Goal: Task Accomplishment & Management: Manage account settings

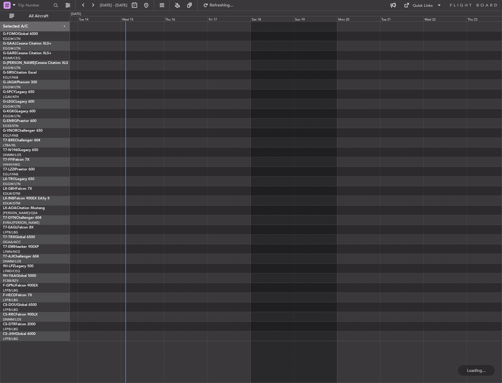
click at [96, 48] on div at bounding box center [285, 181] width 431 height 319
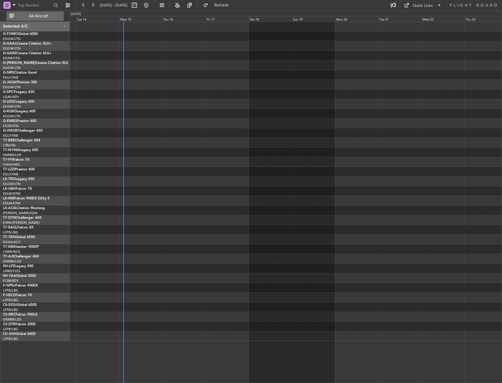
click at [46, 20] on button "All Aircraft" at bounding box center [34, 15] width 57 height 9
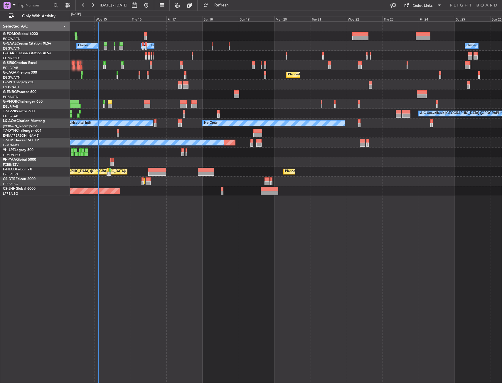
click at [116, 43] on div "Owner Owner A/C Unavailable Owner A/C Unavailable" at bounding box center [285, 46] width 431 height 10
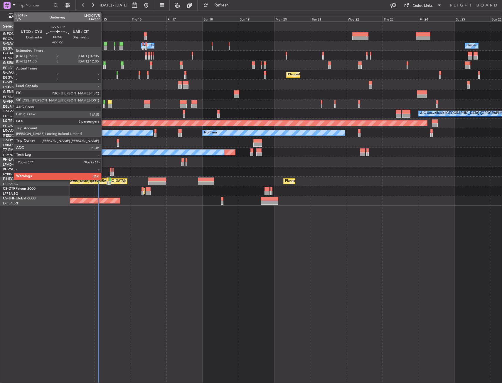
click at [104, 103] on div at bounding box center [104, 102] width 2 height 4
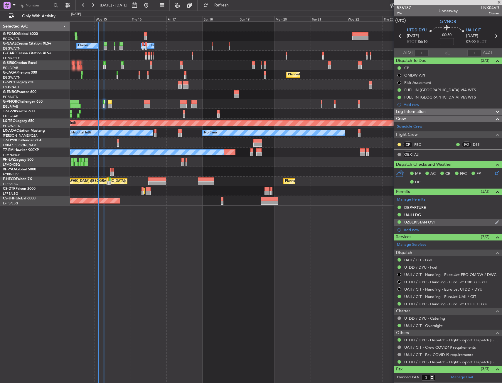
click at [425, 224] on div "UZBEKISTAN OVF" at bounding box center [419, 222] width 31 height 5
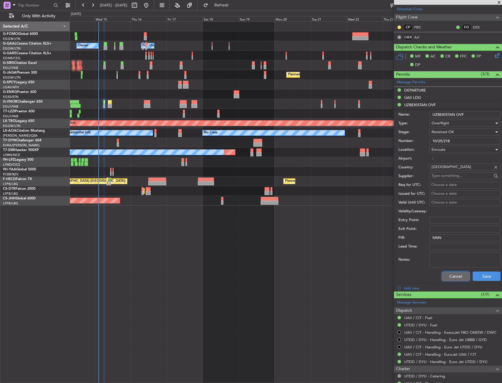
click at [453, 274] on button "Cancel" at bounding box center [455, 276] width 28 height 9
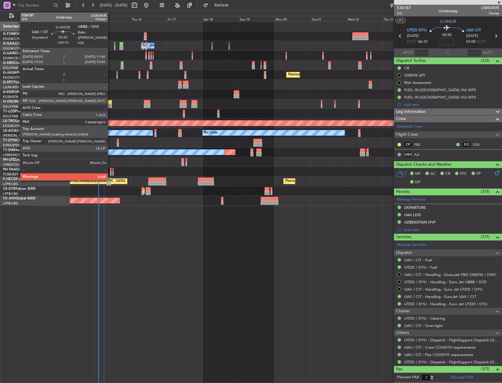
click at [110, 106] on div at bounding box center [110, 106] width 4 height 4
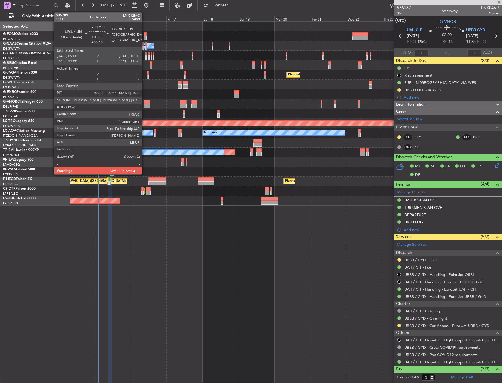
click at [144, 35] on div at bounding box center [145, 34] width 3 height 4
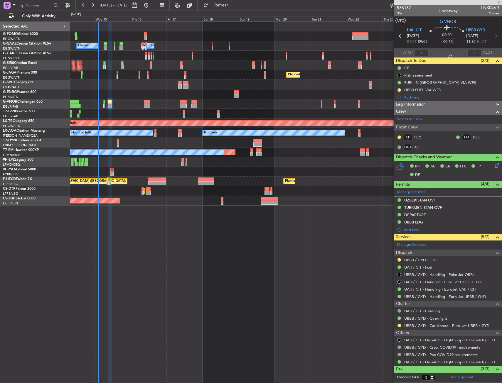
type input "+00:10"
type input "1"
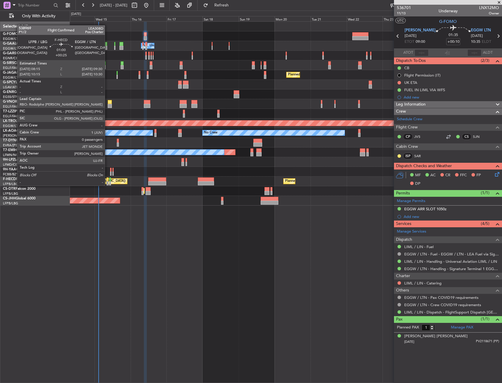
click at [107, 180] on div at bounding box center [107, 179] width 2 height 4
type input "+00:25"
type input "0"
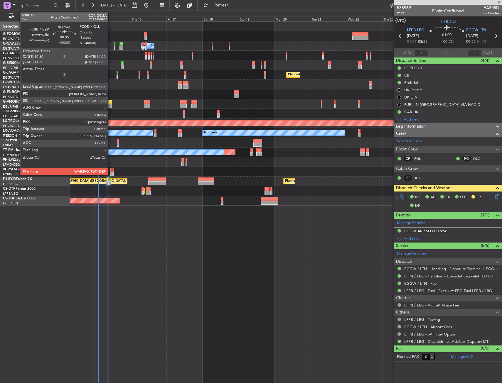
click at [111, 170] on div at bounding box center [110, 170] width 1 height 4
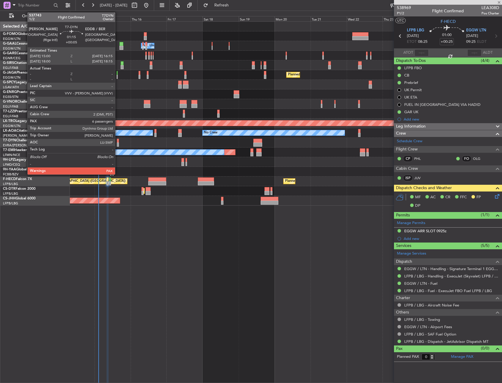
type input "2"
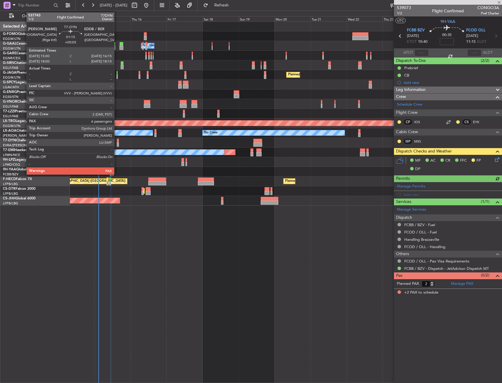
click at [117, 140] on div at bounding box center [118, 141] width 2 height 4
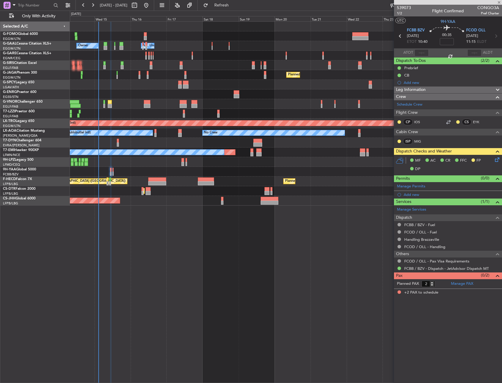
type input "+00:05"
type input "6"
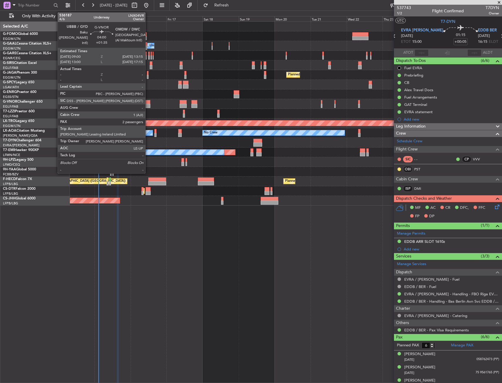
click at [148, 103] on div at bounding box center [147, 102] width 6 height 4
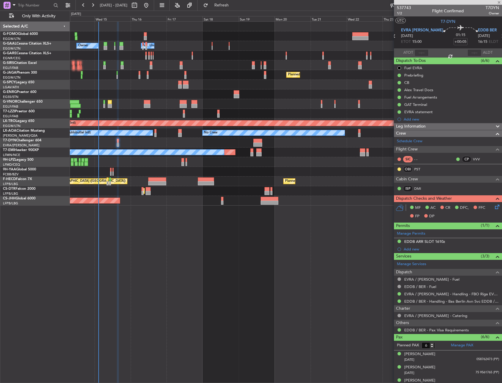
type input "+01:35"
type input "2"
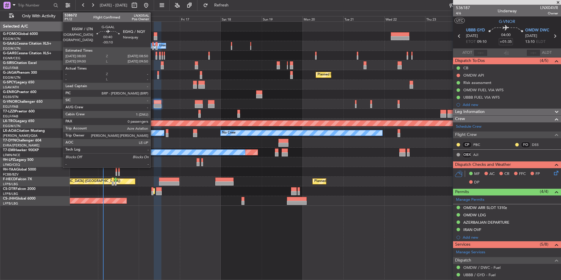
click at [153, 48] on div at bounding box center [152, 48] width 1 height 4
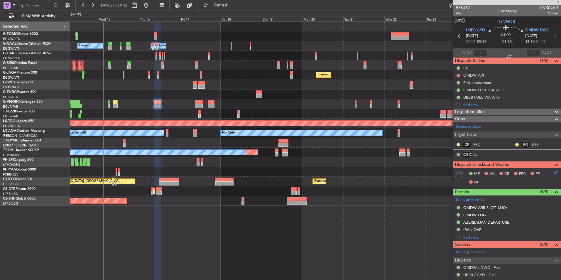
type input "-00:10"
type input "0"
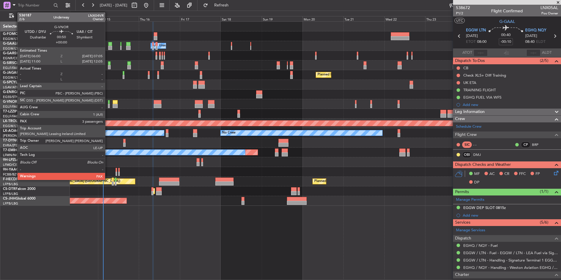
click at [108, 105] on div at bounding box center [109, 106] width 2 height 4
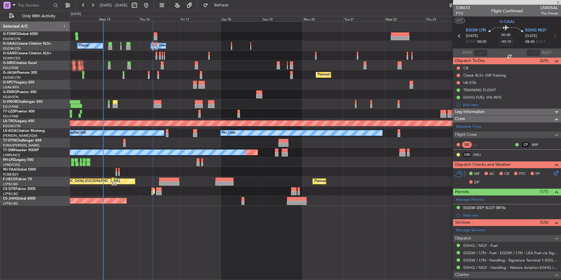
type input "3"
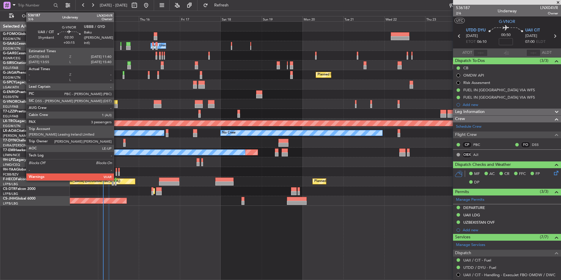
click at [116, 106] on div at bounding box center [115, 106] width 5 height 4
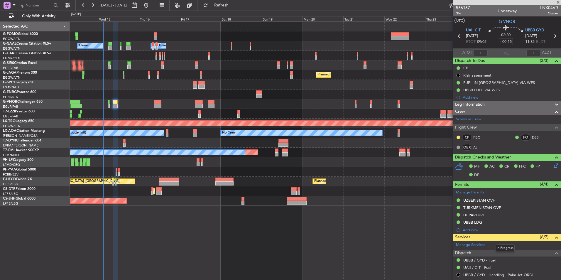
click at [458, 238] on span "Services" at bounding box center [462, 237] width 15 height 7
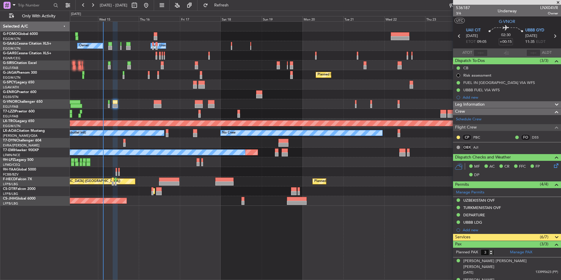
click at [459, 236] on span "Services" at bounding box center [462, 237] width 15 height 7
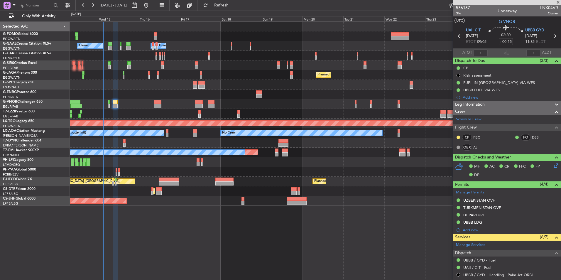
scroll to position [117, 0]
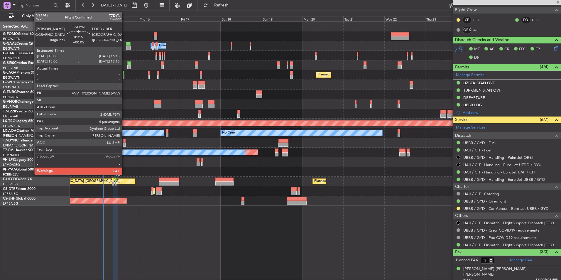
click at [125, 145] on div at bounding box center [124, 145] width 2 height 4
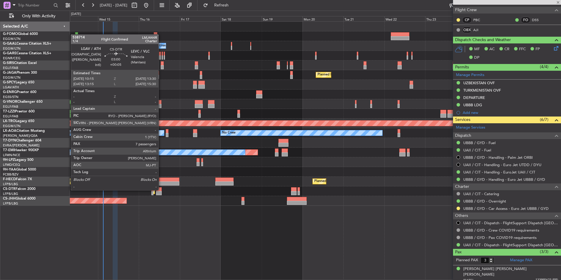
type input "+00:05"
type input "6"
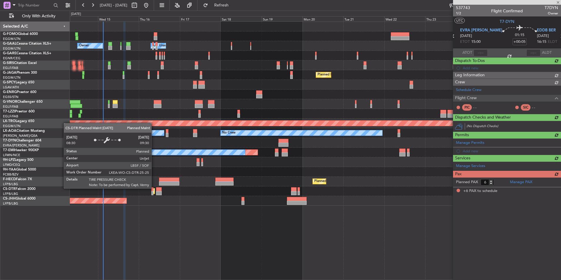
scroll to position [0, 0]
